Goal: Information Seeking & Learning: Check status

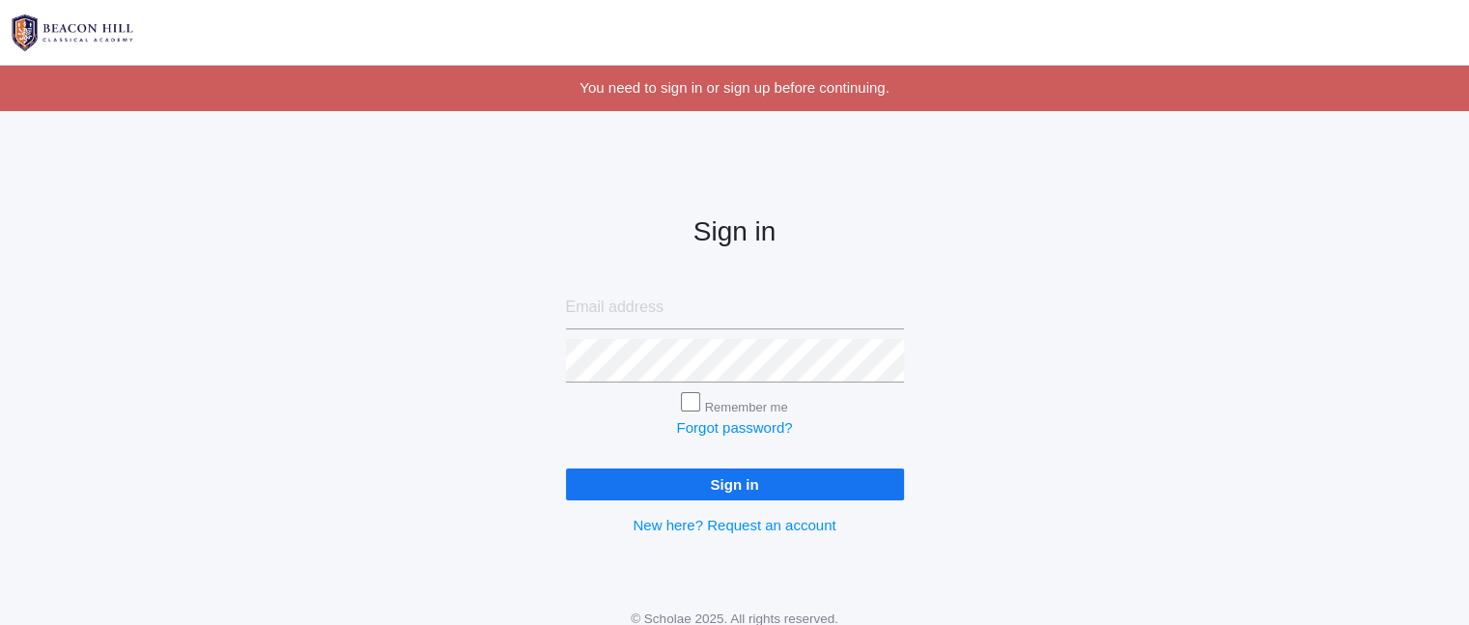
type input "[EMAIL_ADDRESS][DOMAIN_NAME]"
click at [786, 482] on input "Sign in" at bounding box center [735, 484] width 338 height 32
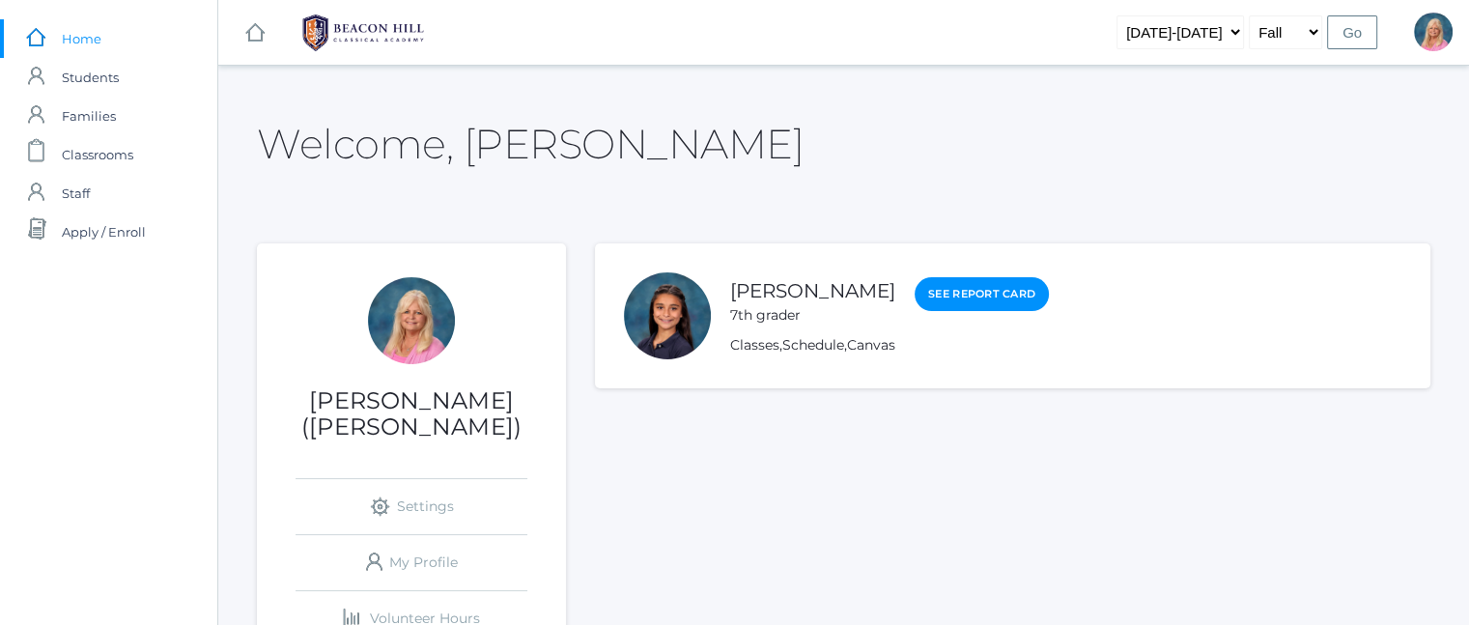
click at [734, 326] on div "[PERSON_NAME] 7th grader See Report Card Classes , Schedule , Canvas" at bounding box center [889, 315] width 319 height 79
click at [958, 296] on link "See Report Card" at bounding box center [982, 294] width 134 height 35
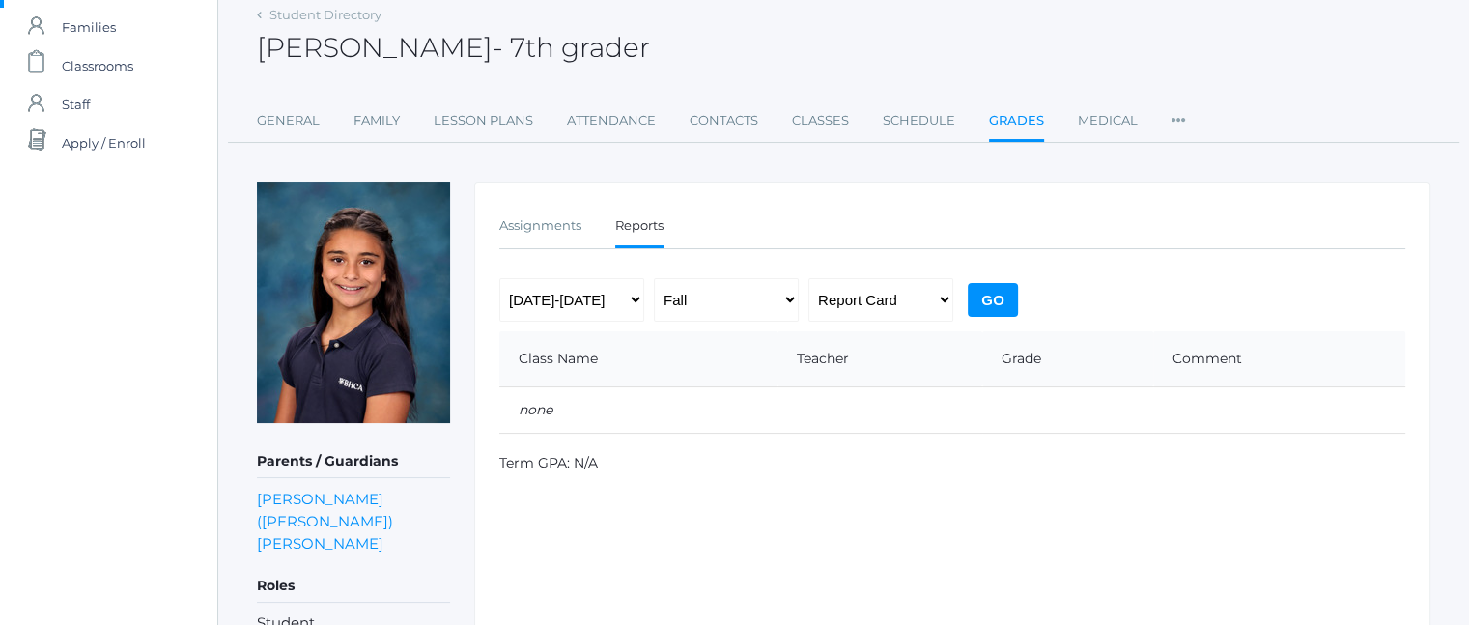
scroll to position [144, 0]
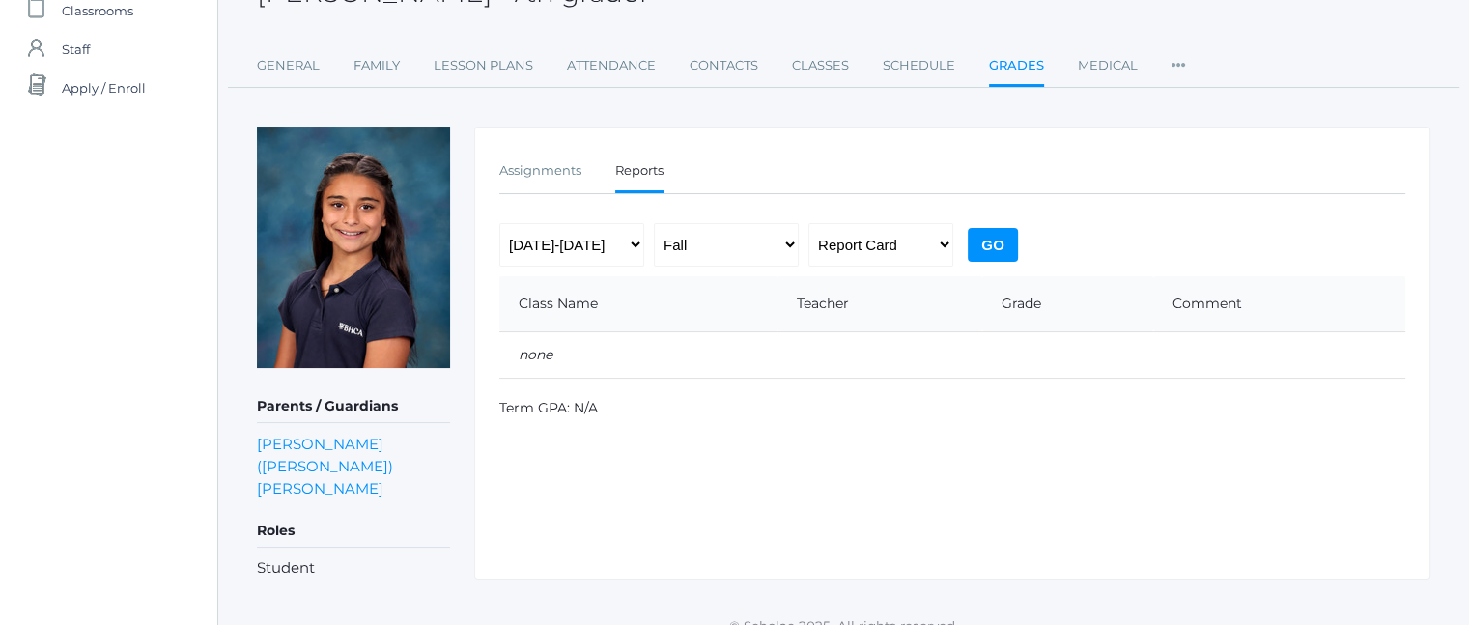
click at [281, 557] on li "Student" at bounding box center [353, 568] width 193 height 22
click at [539, 167] on link "Assignments" at bounding box center [540, 171] width 82 height 39
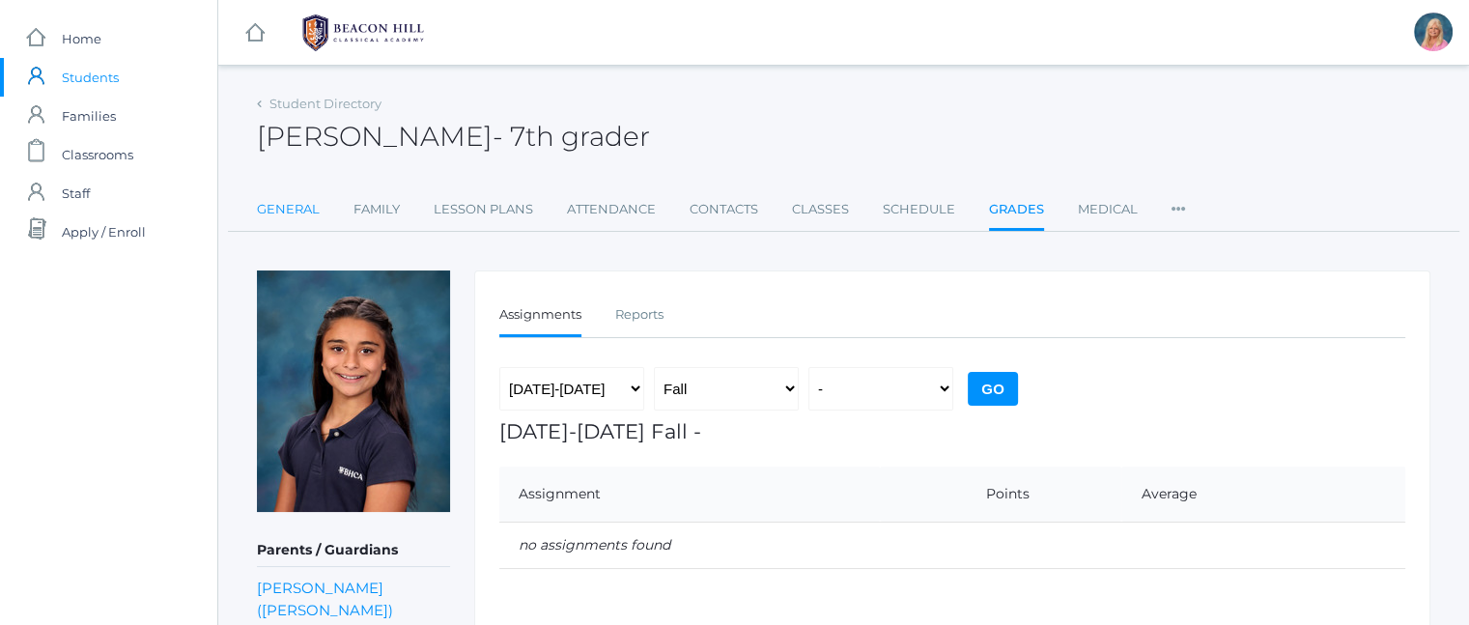
click at [293, 208] on link "General" at bounding box center [288, 209] width 63 height 39
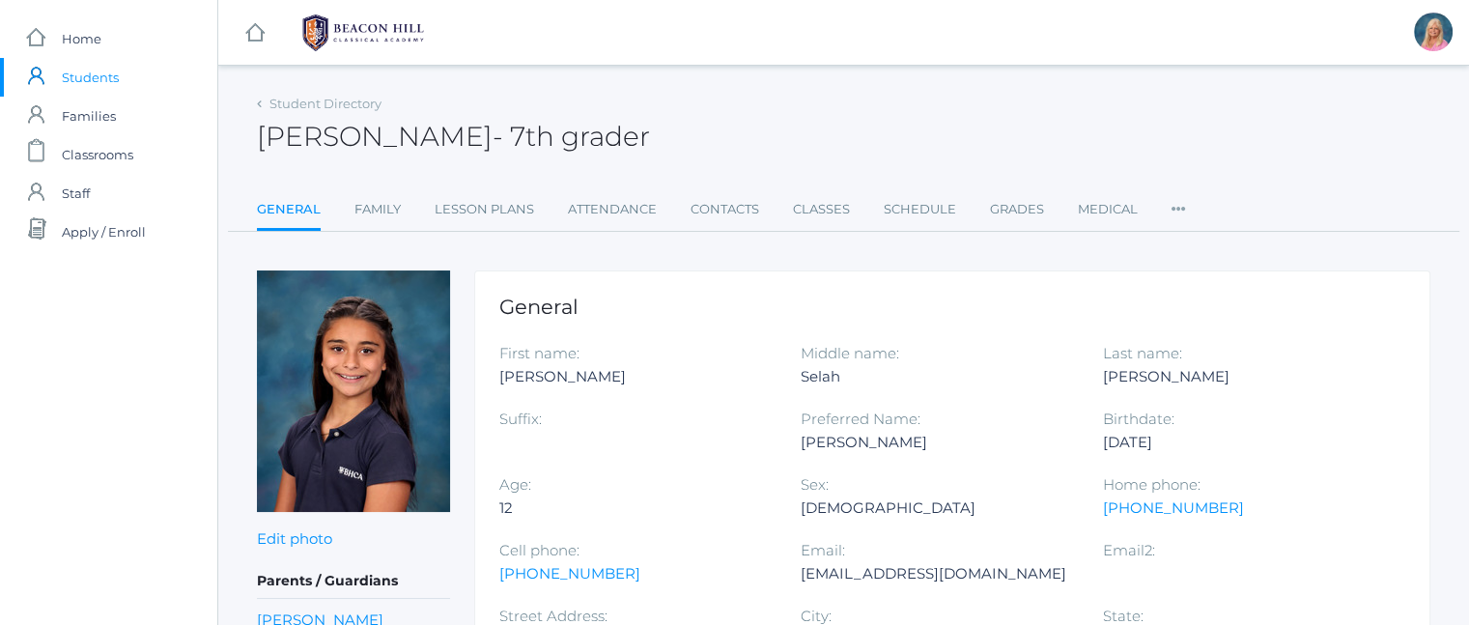
click at [99, 71] on span "Students" at bounding box center [90, 77] width 57 height 39
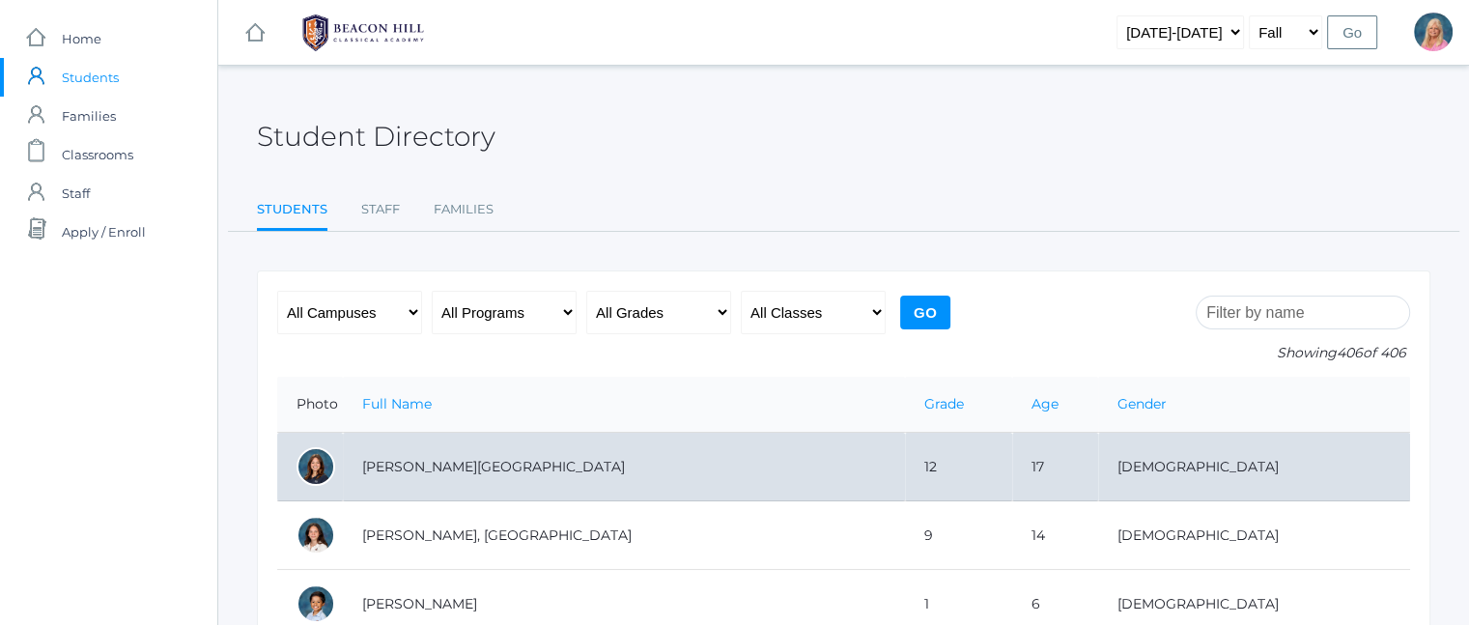
click at [403, 459] on td "[PERSON_NAME][GEOGRAPHIC_DATA]" at bounding box center [624, 467] width 562 height 69
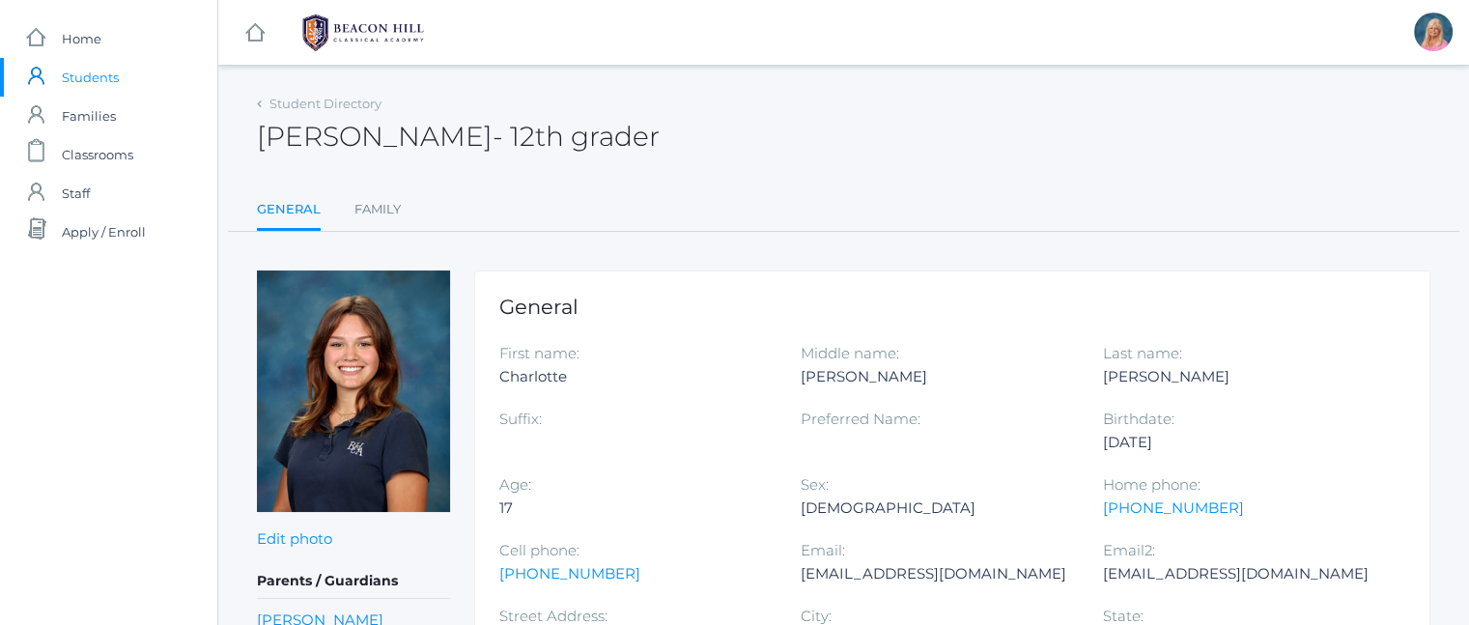
click at [96, 84] on span "Students" at bounding box center [90, 77] width 57 height 39
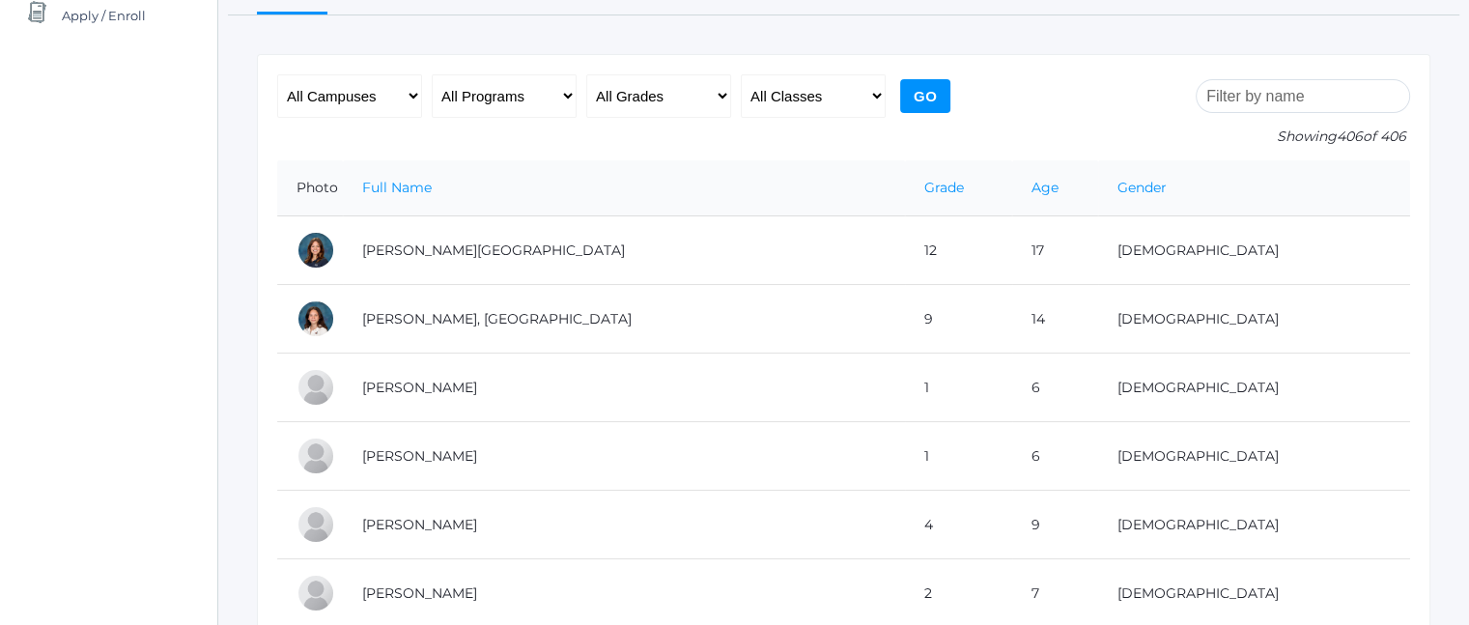
scroll to position [232, 0]
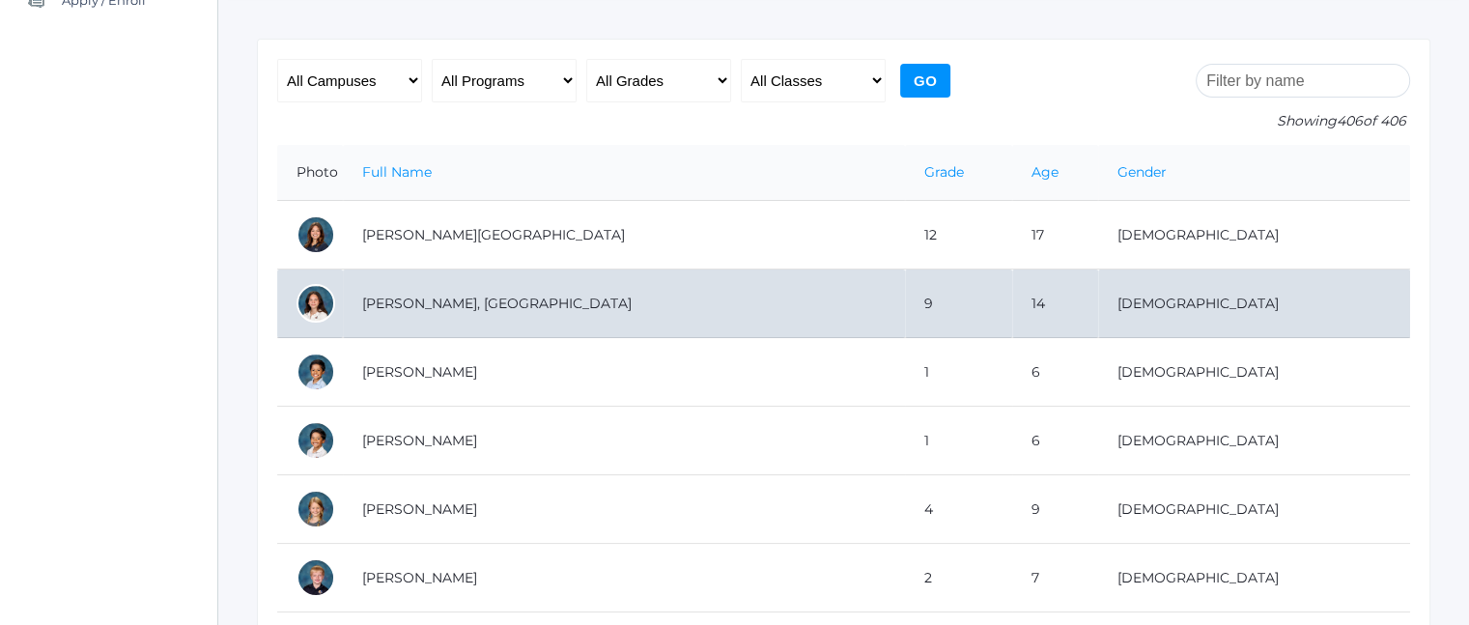
click at [402, 304] on td "[PERSON_NAME], [GEOGRAPHIC_DATA]" at bounding box center [624, 303] width 562 height 69
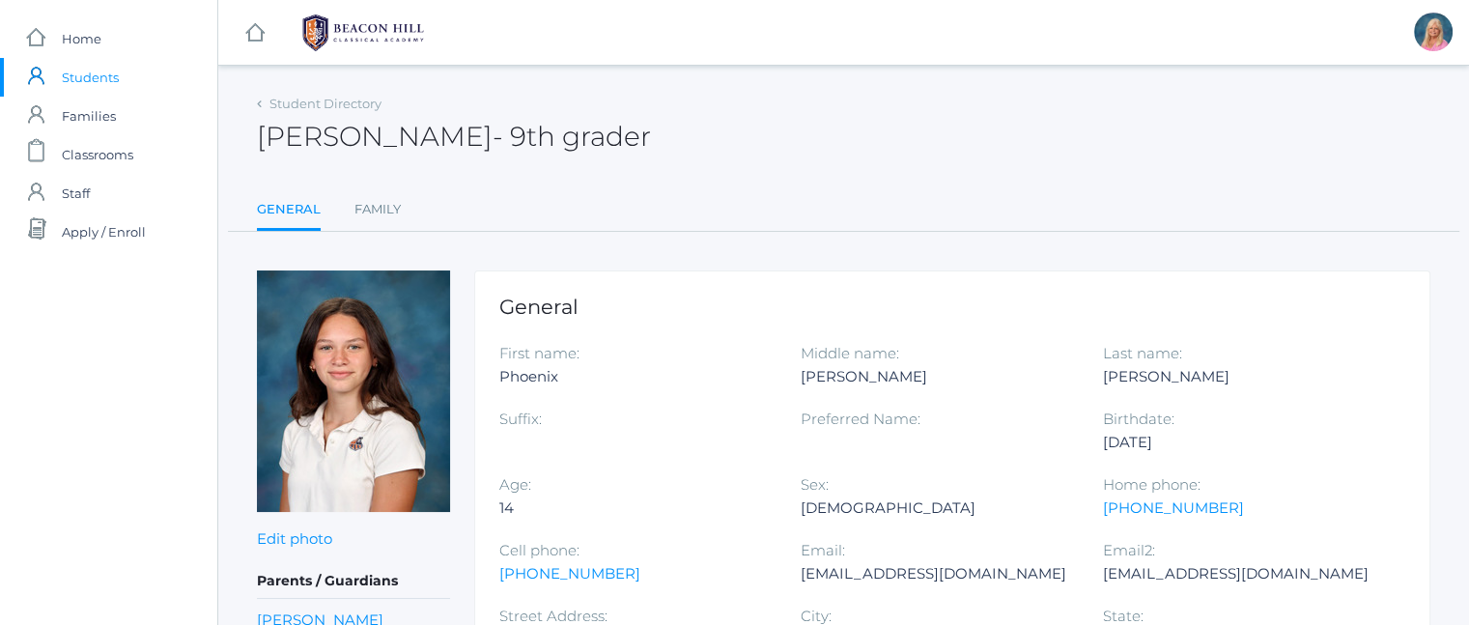
click at [70, 73] on span "Students" at bounding box center [90, 77] width 57 height 39
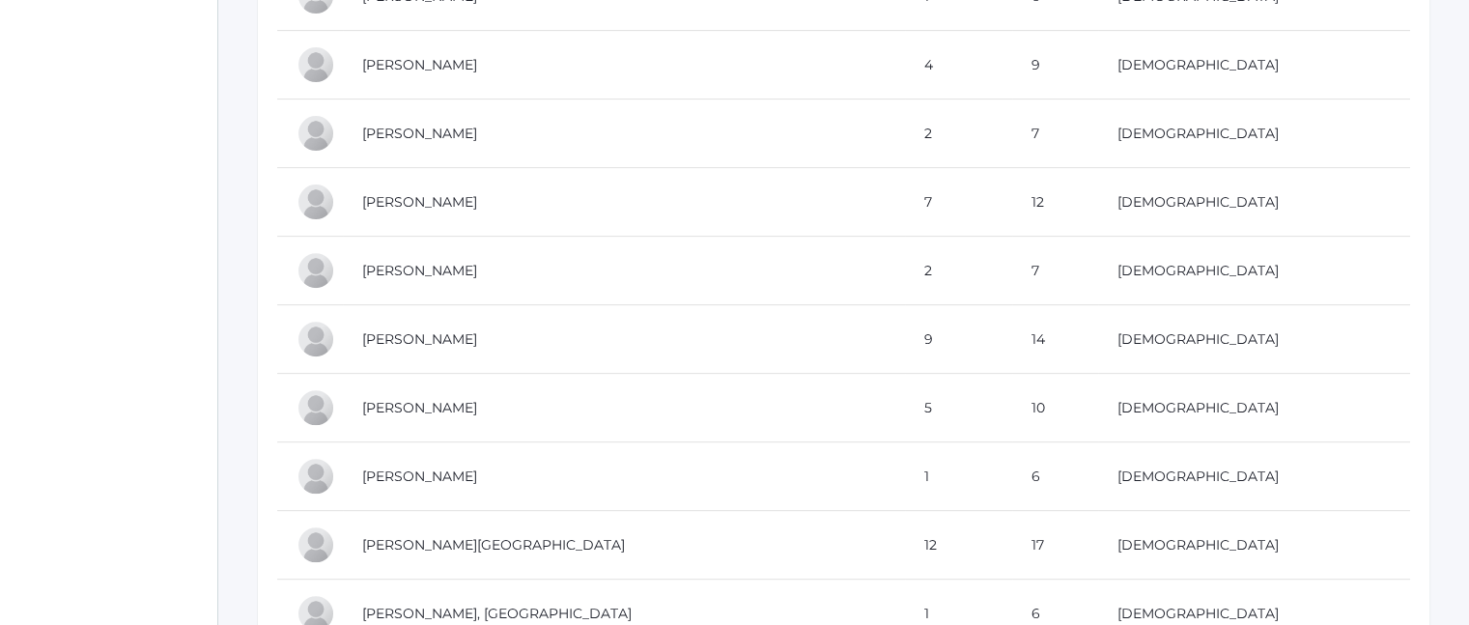
scroll to position [677, 0]
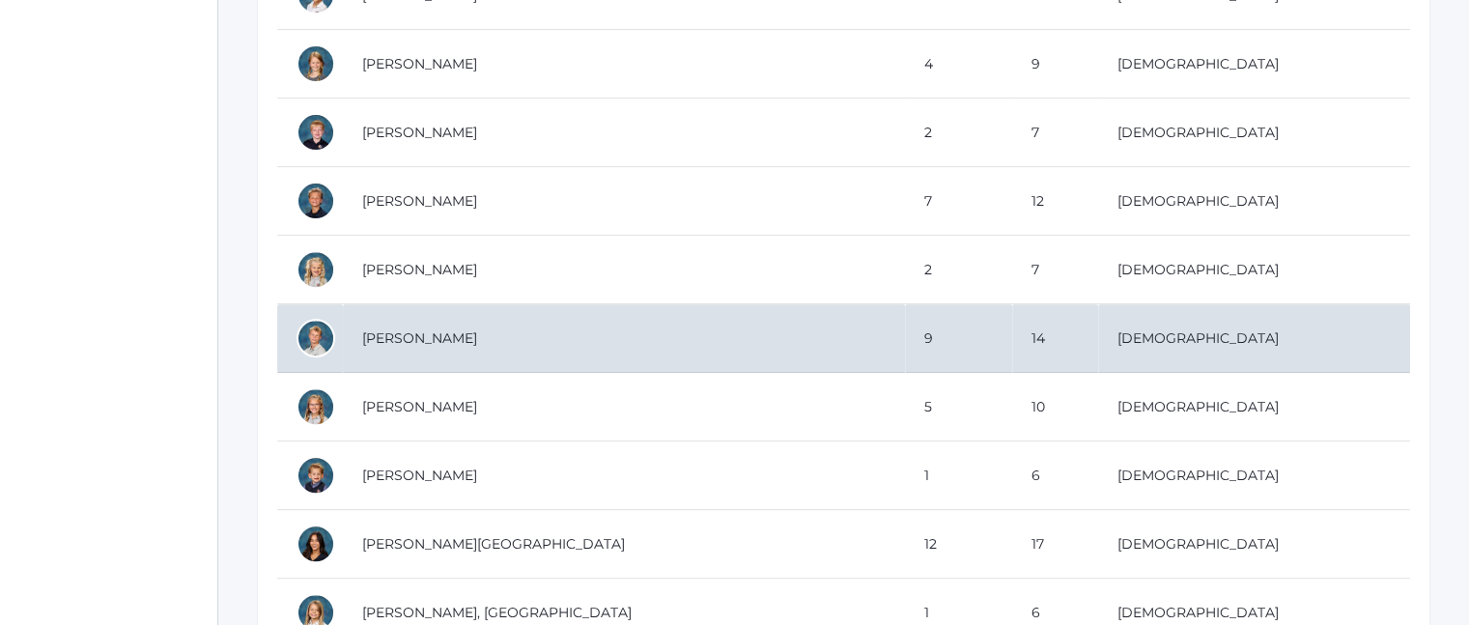
click at [429, 339] on td "Albanese, Logan" at bounding box center [624, 338] width 562 height 69
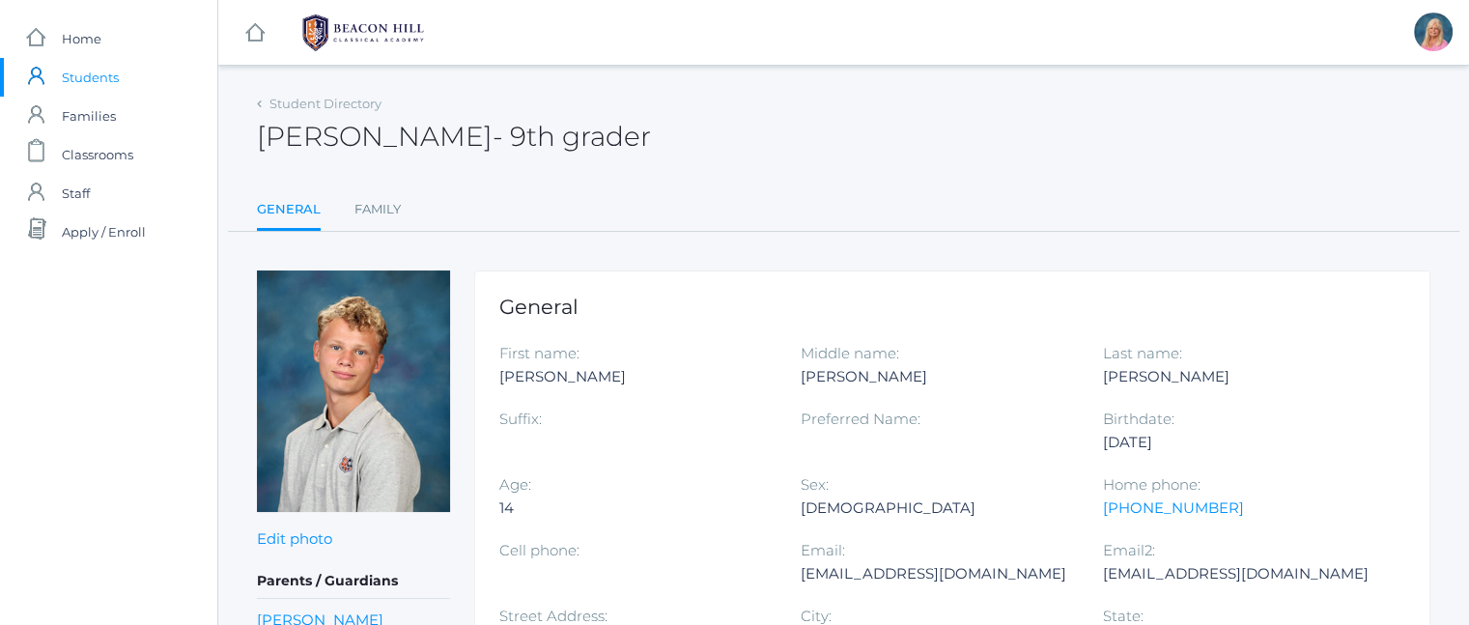
click at [85, 82] on span "Students" at bounding box center [90, 77] width 57 height 39
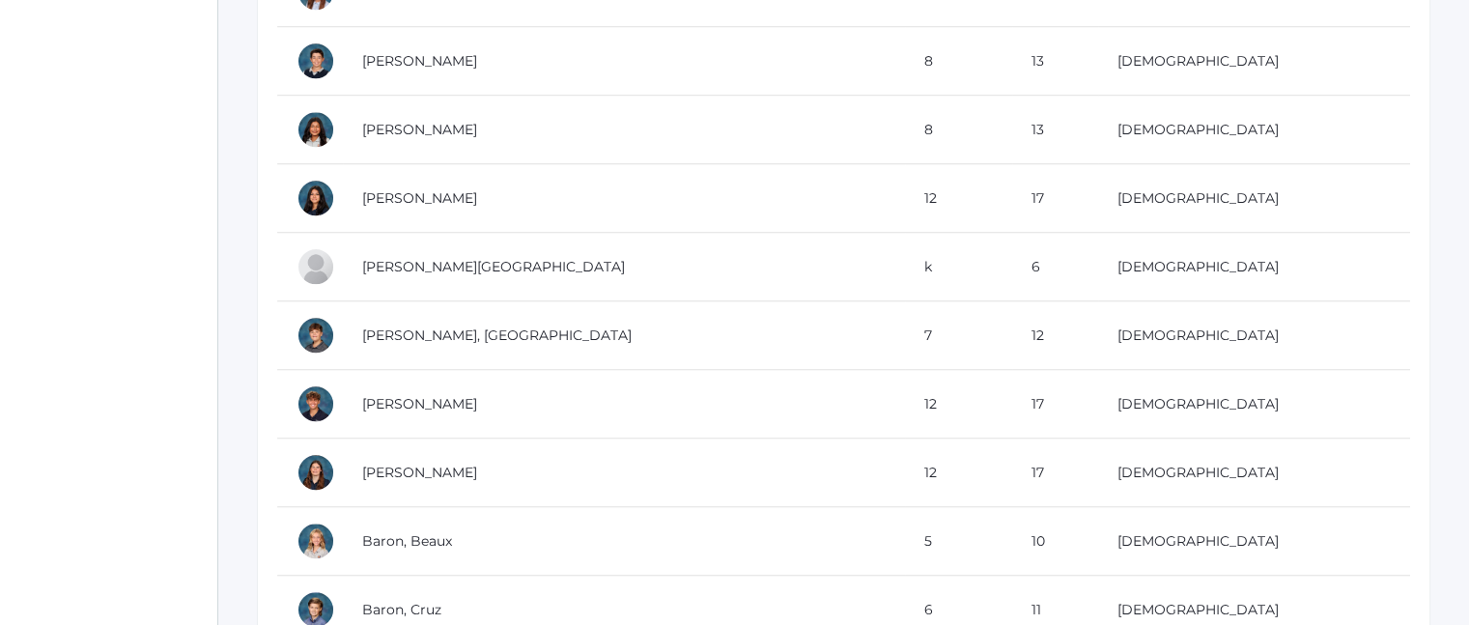
scroll to position [1685, 0]
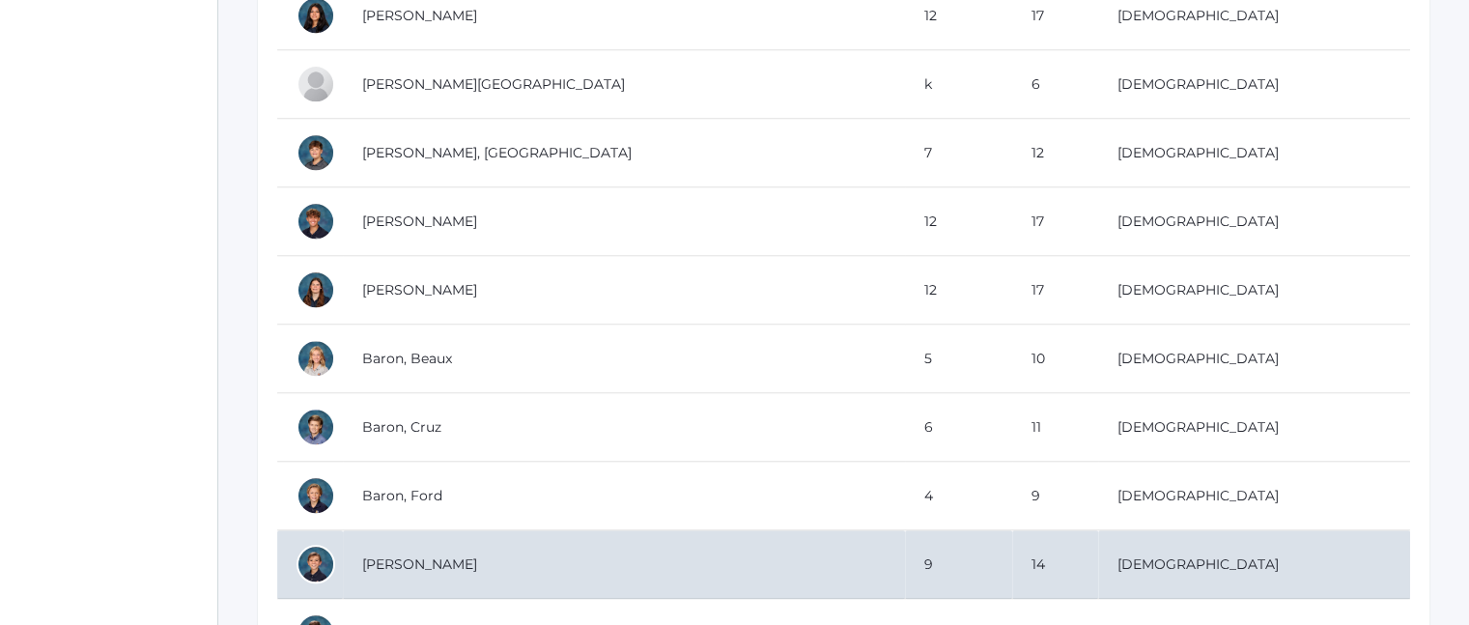
click at [473, 575] on td "[PERSON_NAME]" at bounding box center [624, 564] width 562 height 69
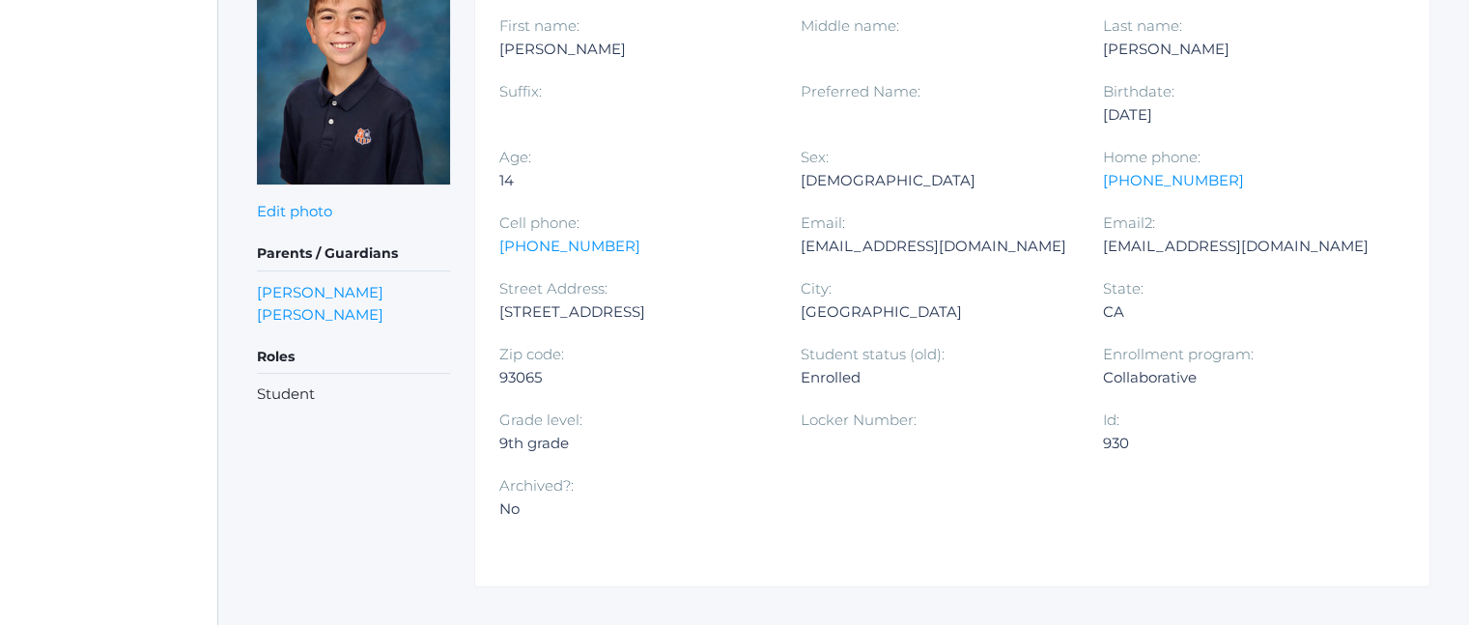
scroll to position [344, 0]
